Goal: Task Accomplishment & Management: Complete application form

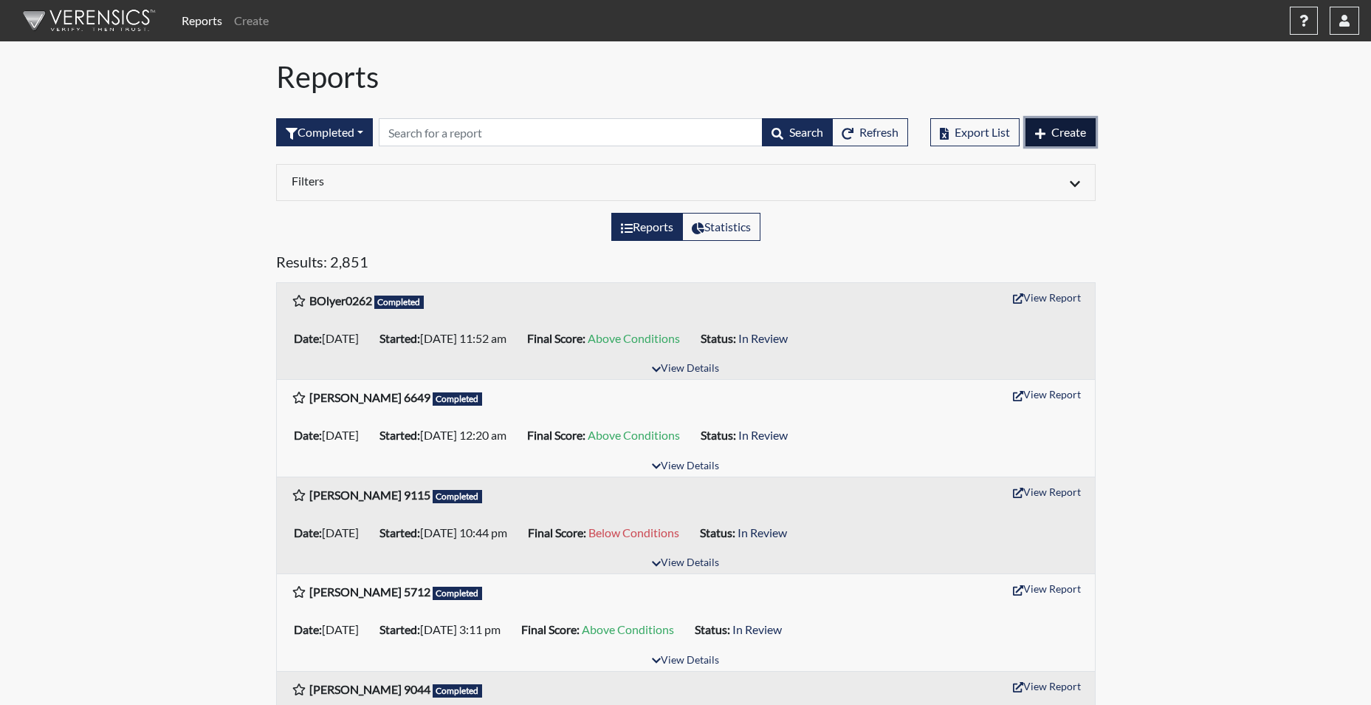
click at [1067, 132] on span "Create" at bounding box center [1069, 132] width 35 height 14
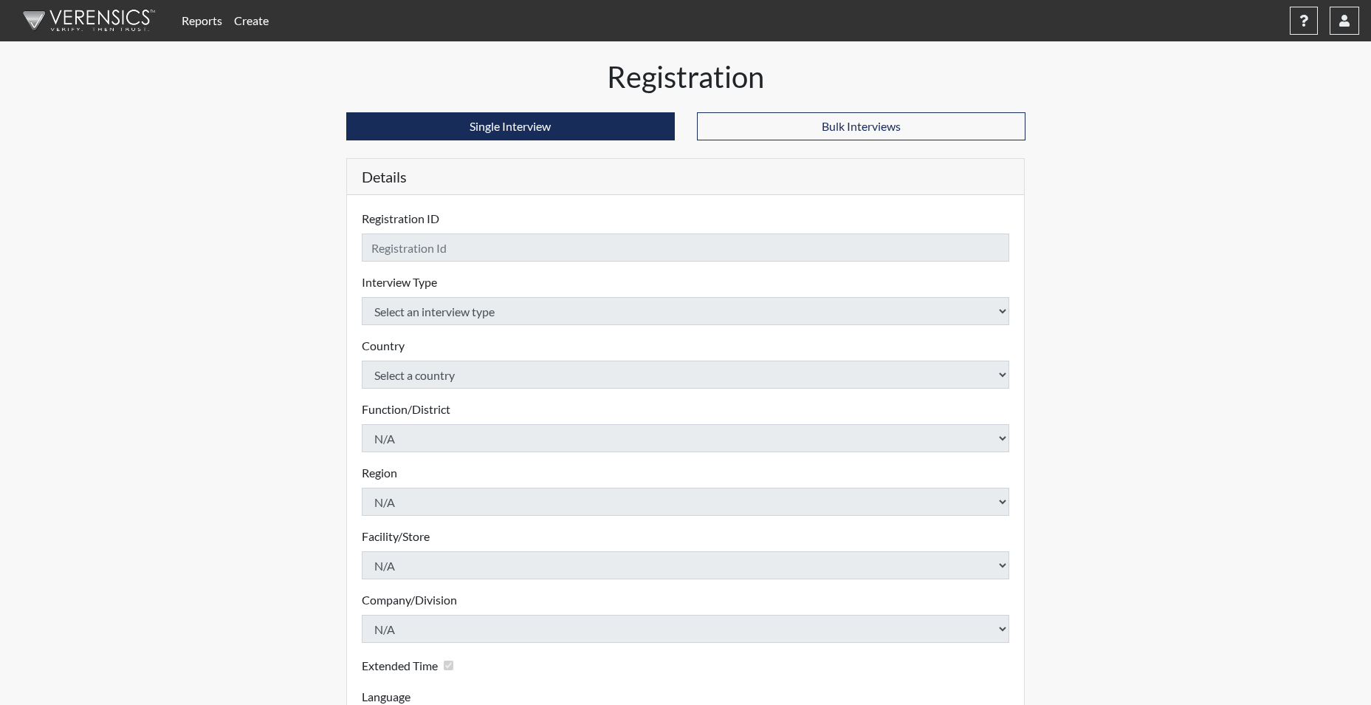
checkbox input "true"
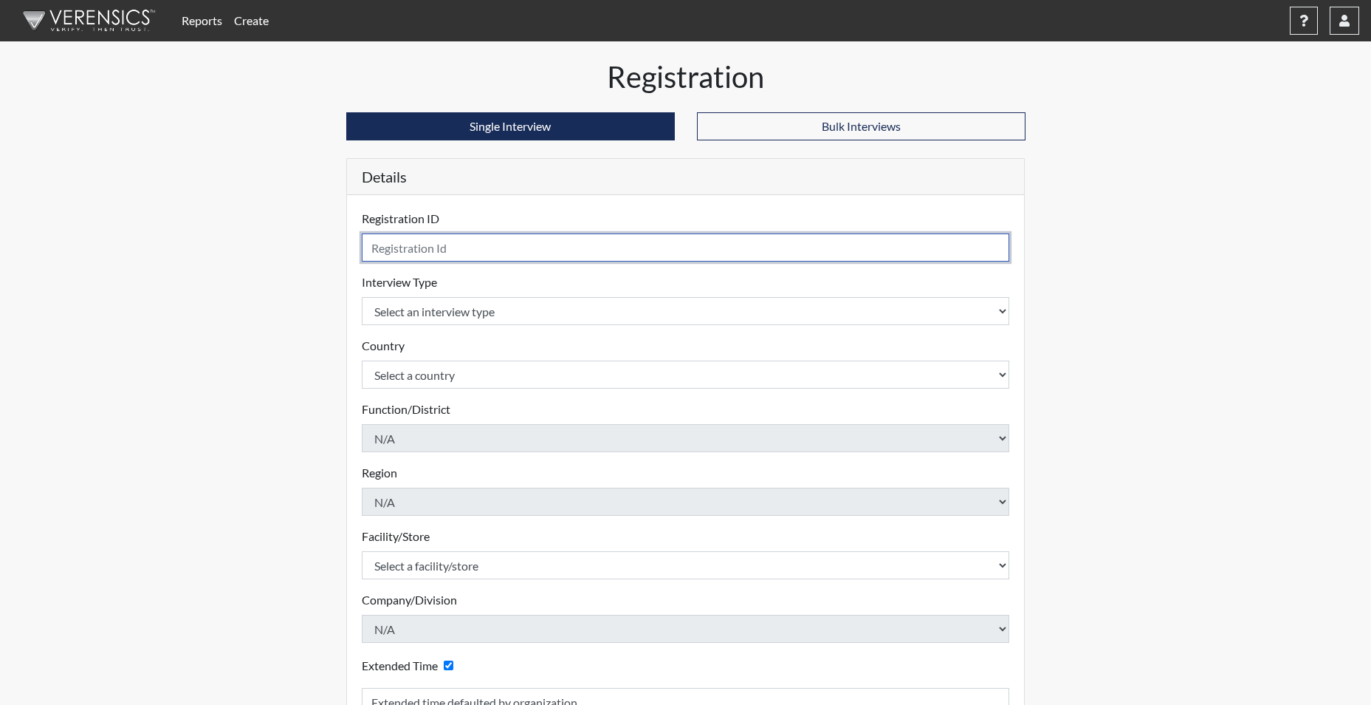
click at [528, 246] on input "text" at bounding box center [686, 247] width 648 height 28
type input "MCOX5658"
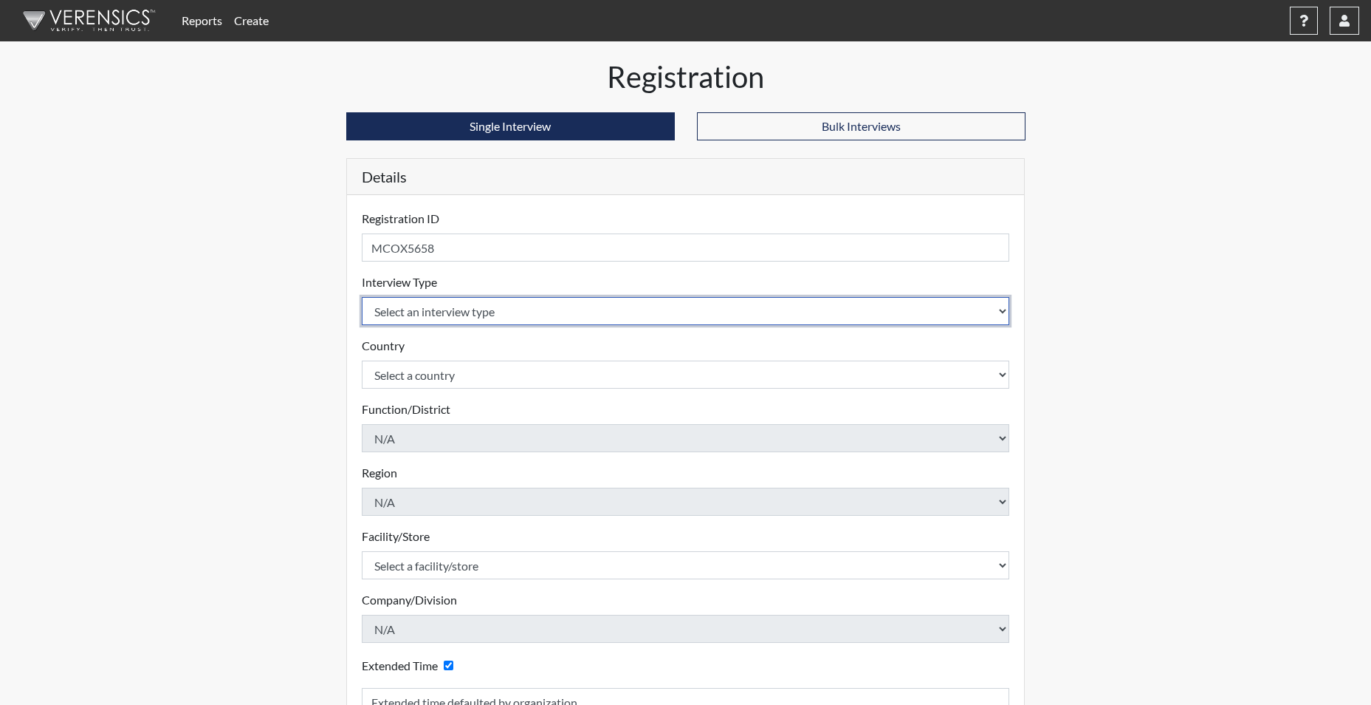
click at [473, 309] on select "Select an interview type Corrections Pre-Employment" at bounding box center [686, 311] width 648 height 28
select select "ff733e93-e1bf-11ea-9c9f-0eff0cf7eb8f"
click at [362, 297] on select "Select an interview type Corrections Pre-Employment" at bounding box center [686, 311] width 648 height 28
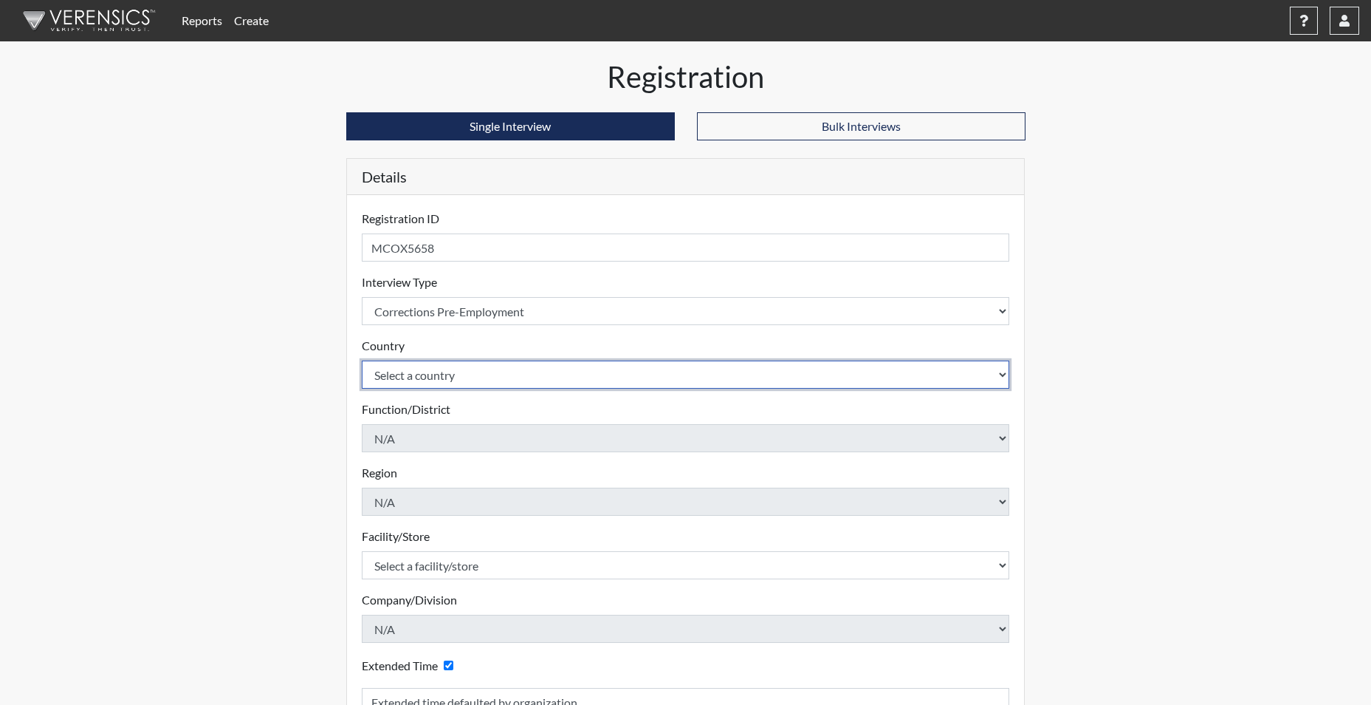
click at [438, 372] on select "Select a country [GEOGRAPHIC_DATA] [GEOGRAPHIC_DATA]" at bounding box center [686, 374] width 648 height 28
select select "united-states-of-[GEOGRAPHIC_DATA]"
click at [362, 360] on select "Select a country [GEOGRAPHIC_DATA] [GEOGRAPHIC_DATA]" at bounding box center [686, 374] width 648 height 28
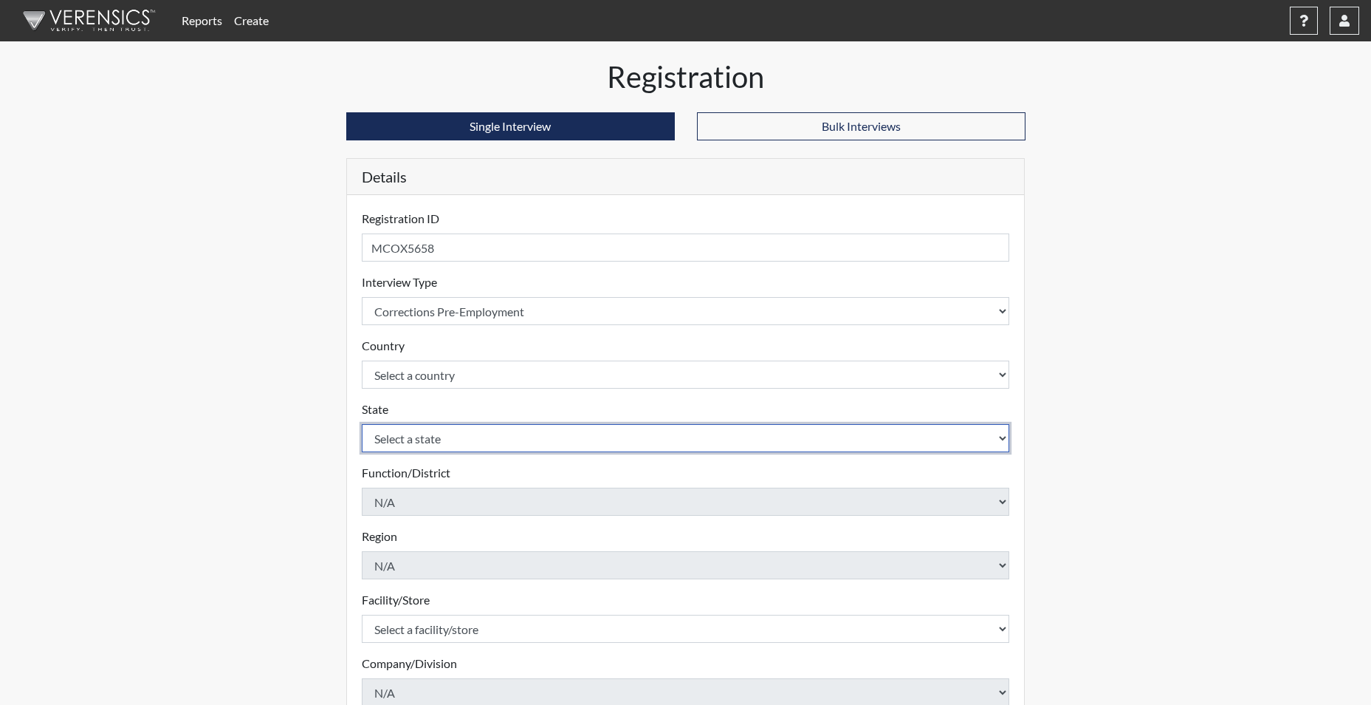
click at [420, 435] on select "Select a state [US_STATE] [US_STATE] [US_STATE] [US_STATE] [US_STATE] [US_STATE…" at bounding box center [686, 438] width 648 height 28
select select "SC"
click at [362, 424] on select "Select a state [US_STATE] [US_STATE] [US_STATE] [US_STATE] [US_STATE] [US_STATE…" at bounding box center [686, 438] width 648 height 28
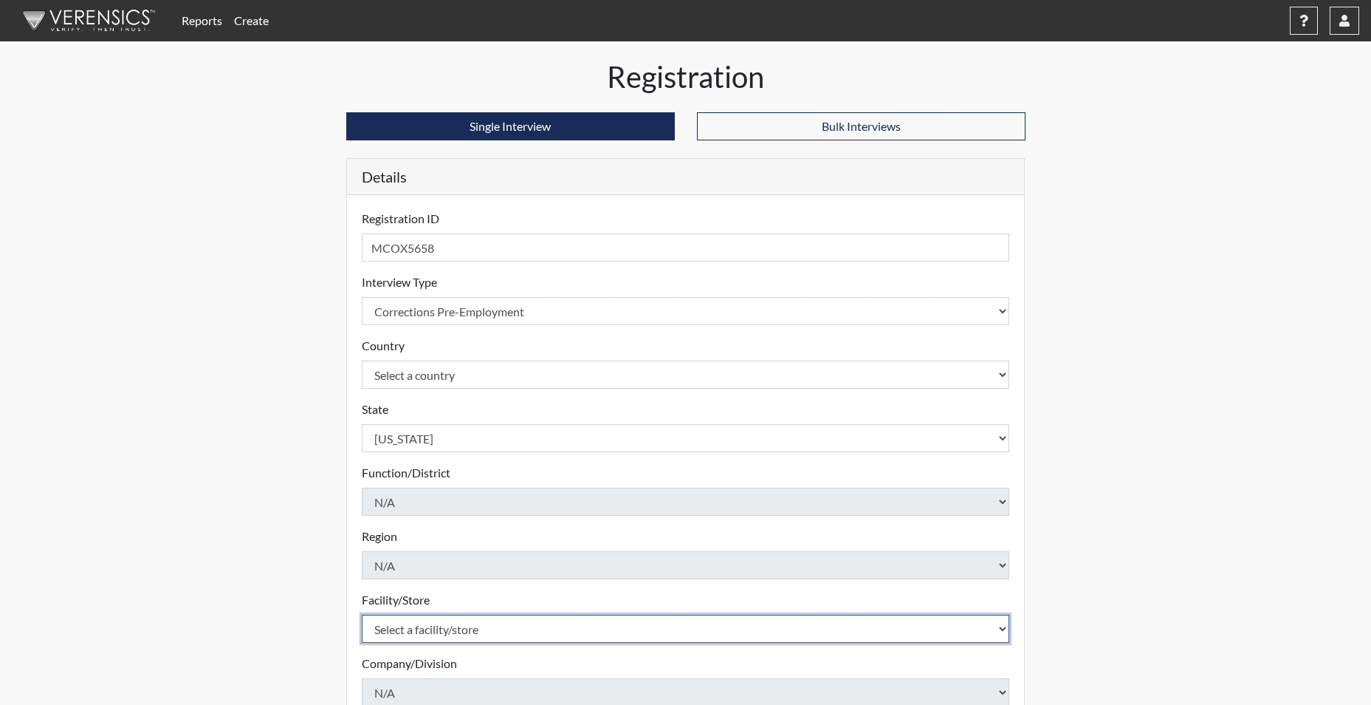
click at [407, 630] on select "Select a facility/store [GEOGRAPHIC_DATA] CI Broad River CI [PERSON_NAME] CI Di…" at bounding box center [686, 628] width 648 height 28
select select "190798da-940c-4a61-8975-3d1dce88d2fe"
click at [362, 614] on select "Select a facility/store [GEOGRAPHIC_DATA] CI Broad River CI [PERSON_NAME] CI Di…" at bounding box center [686, 628] width 648 height 28
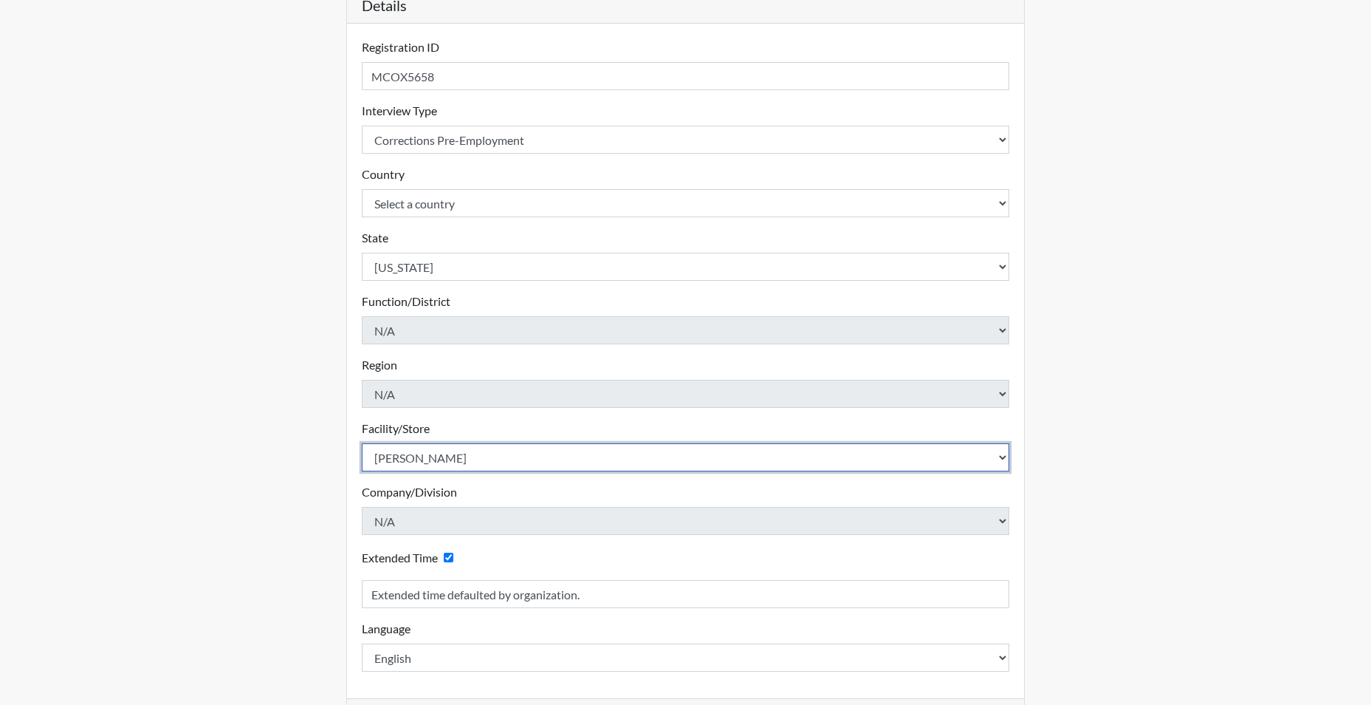
scroll to position [222, 0]
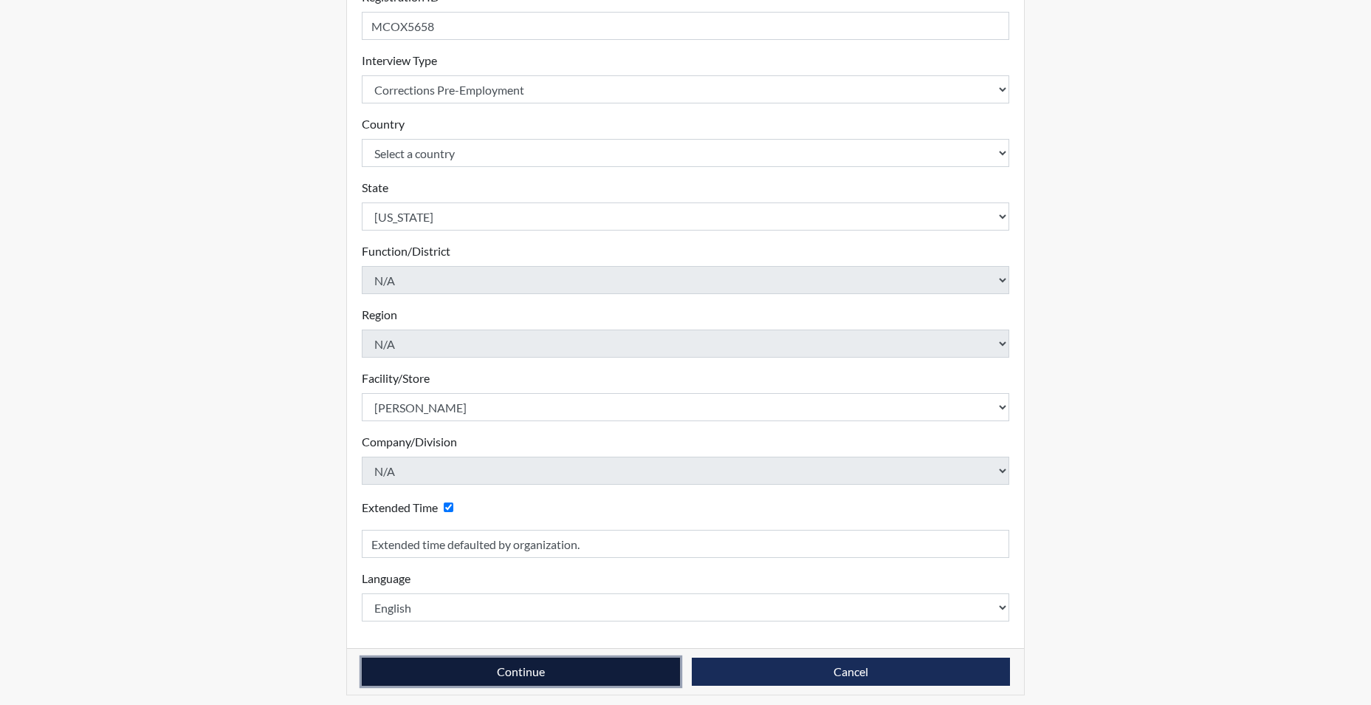
click at [462, 665] on button "Continue" at bounding box center [521, 671] width 318 height 28
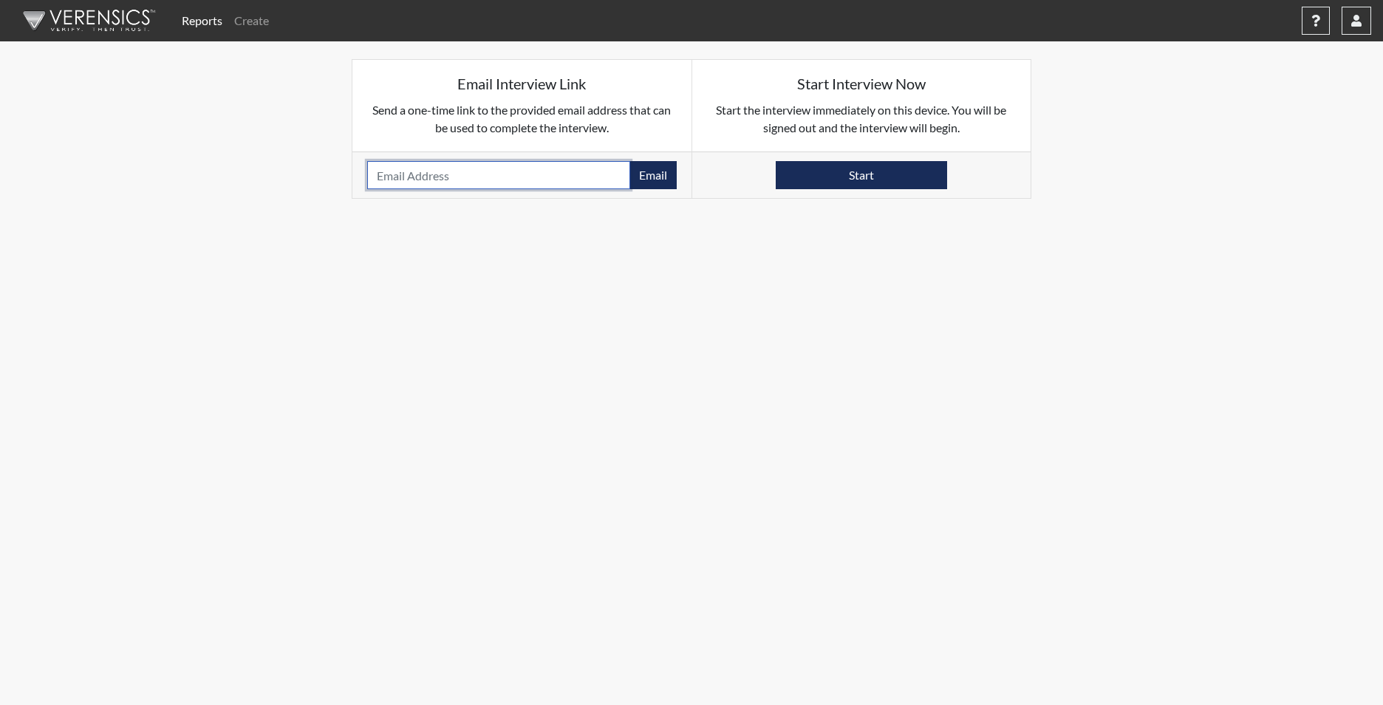
click at [431, 177] on input "email" at bounding box center [498, 175] width 263 height 28
type input "[EMAIL_ADDRESS][DOMAIN_NAME]"
click at [657, 186] on button "Email" at bounding box center [652, 175] width 47 height 28
